Goal: Submit feedback/report problem: Submit feedback/report problem

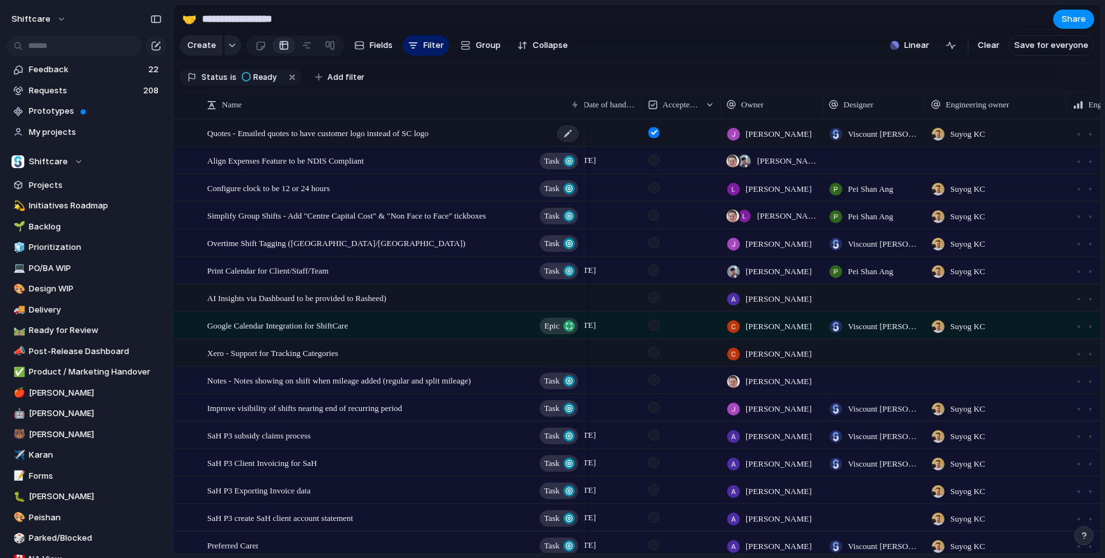
click at [443, 142] on div "Quotes - Emailed quotes to have customer logo instead of SC logo" at bounding box center [393, 133] width 373 height 26
